Goal: Task Accomplishment & Management: Manage account settings

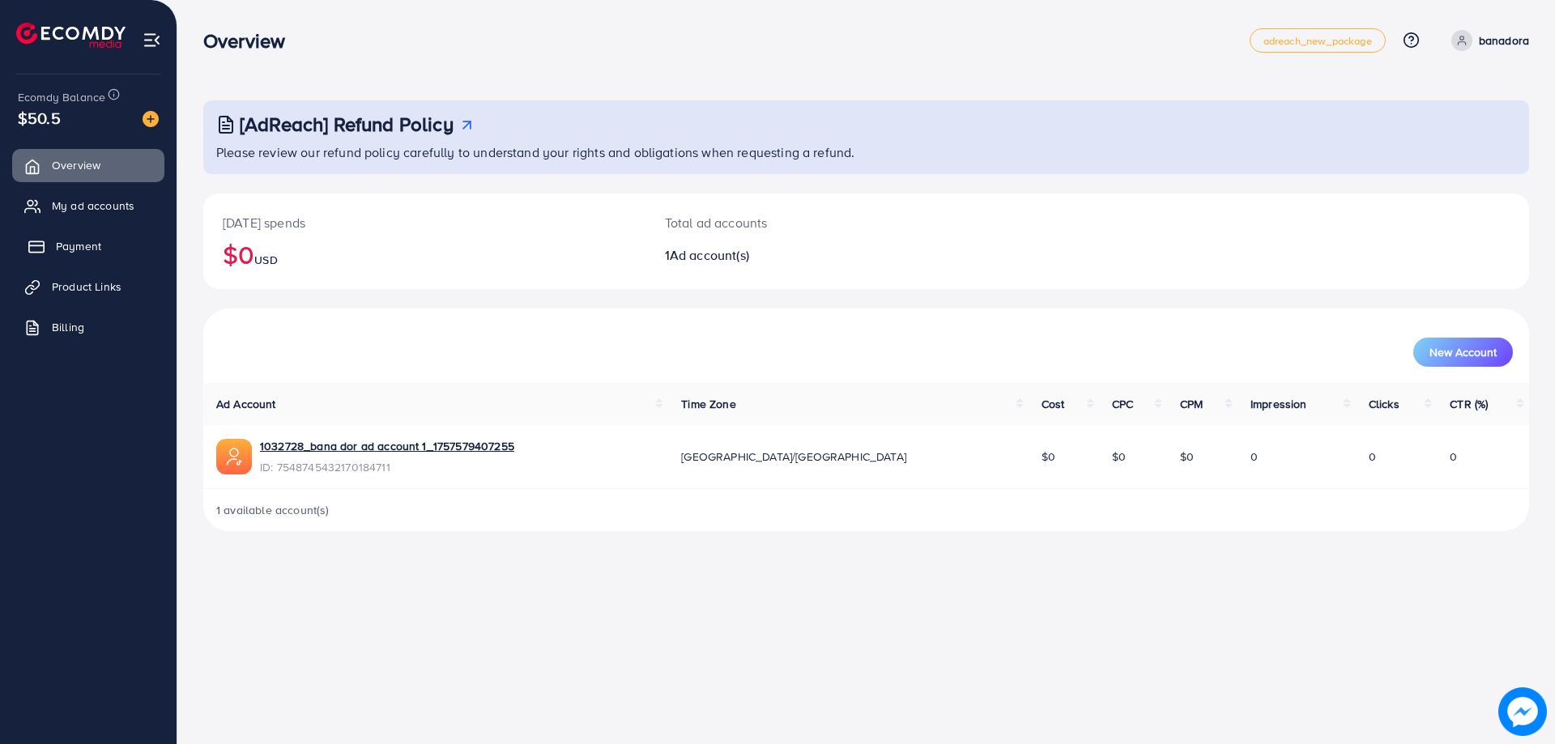
click at [77, 259] on link "Payment" at bounding box center [88, 246] width 152 height 32
click at [92, 215] on link "My ad accounts" at bounding box center [88, 206] width 152 height 32
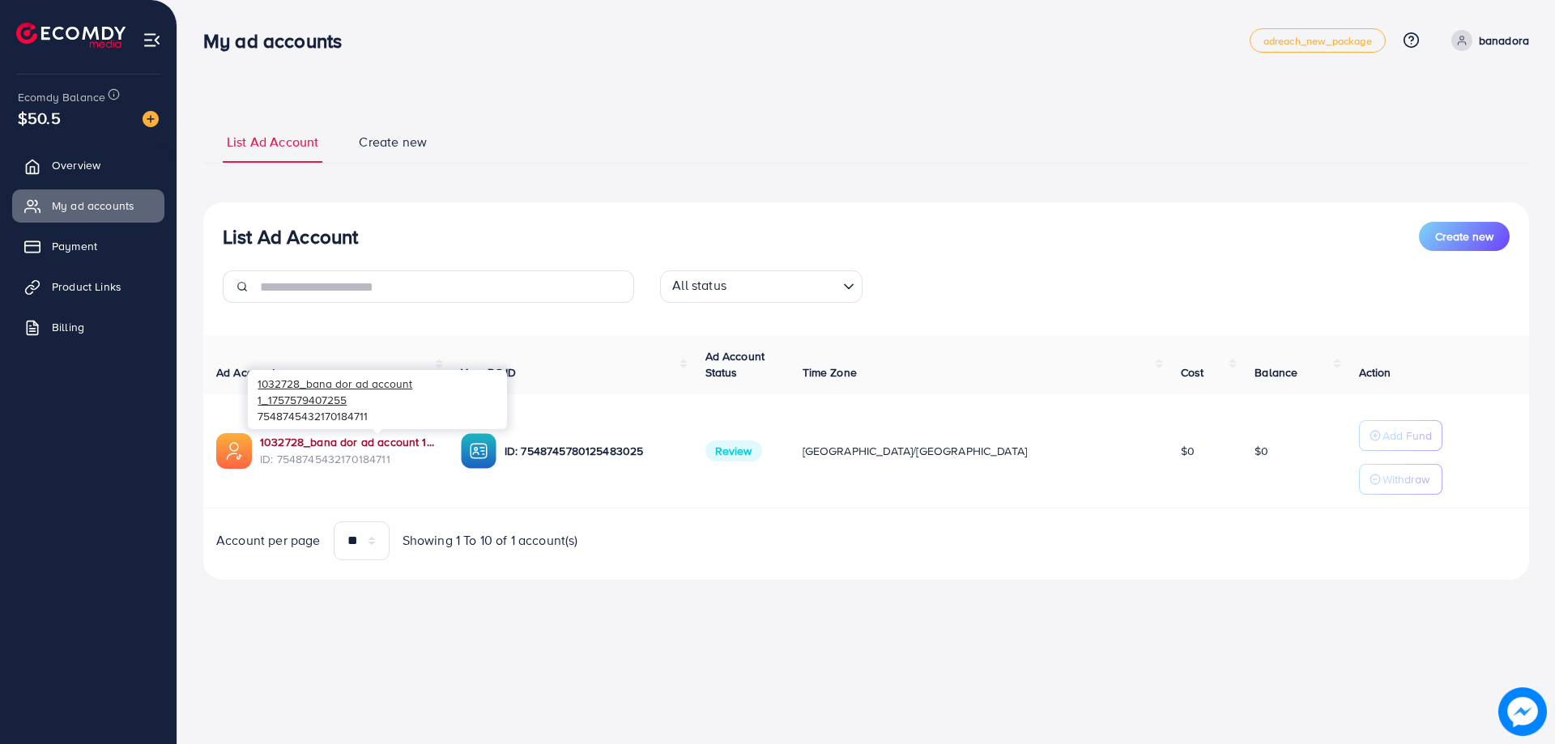
click at [338, 443] on link "1032728_bana dor ad account 1_1757579407255" at bounding box center [347, 442] width 175 height 16
